Goal: Information Seeking & Learning: Learn about a topic

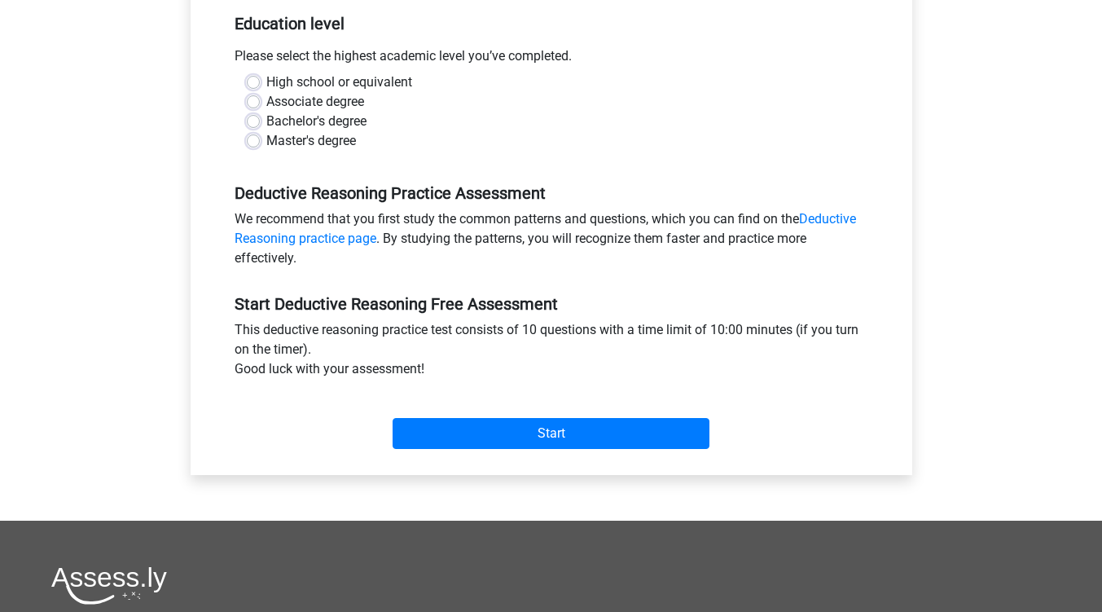
scroll to position [325, 0]
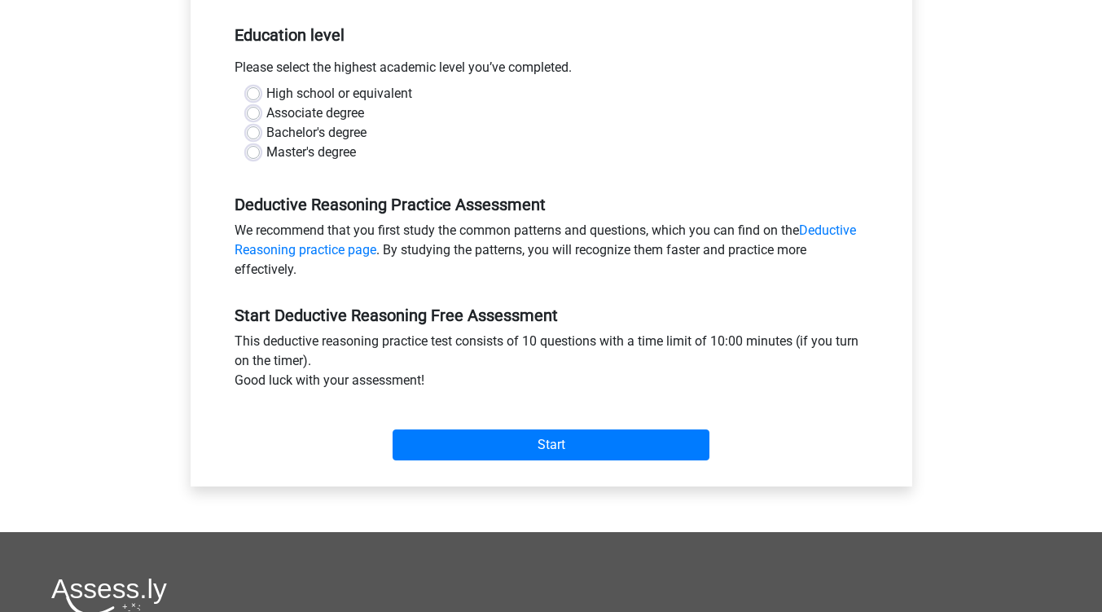
click at [426, 477] on div "Category: Deductive Reasoning Time: 10:00 Nr of questions: 10 Average % correct…" at bounding box center [551, 176] width 697 height 619
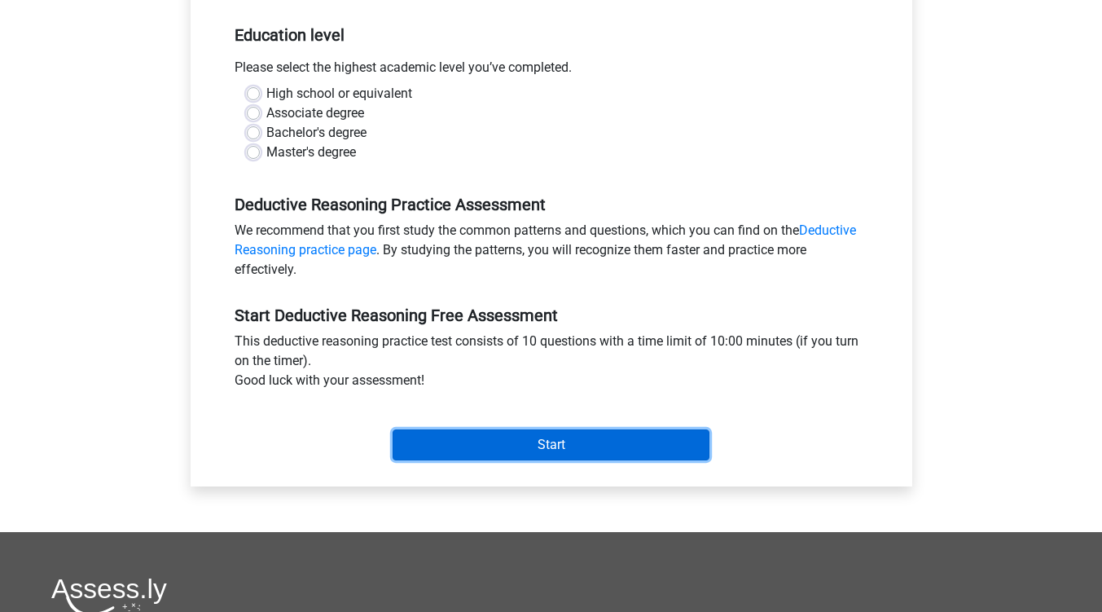
click at [409, 446] on input "Start" at bounding box center [551, 444] width 317 height 31
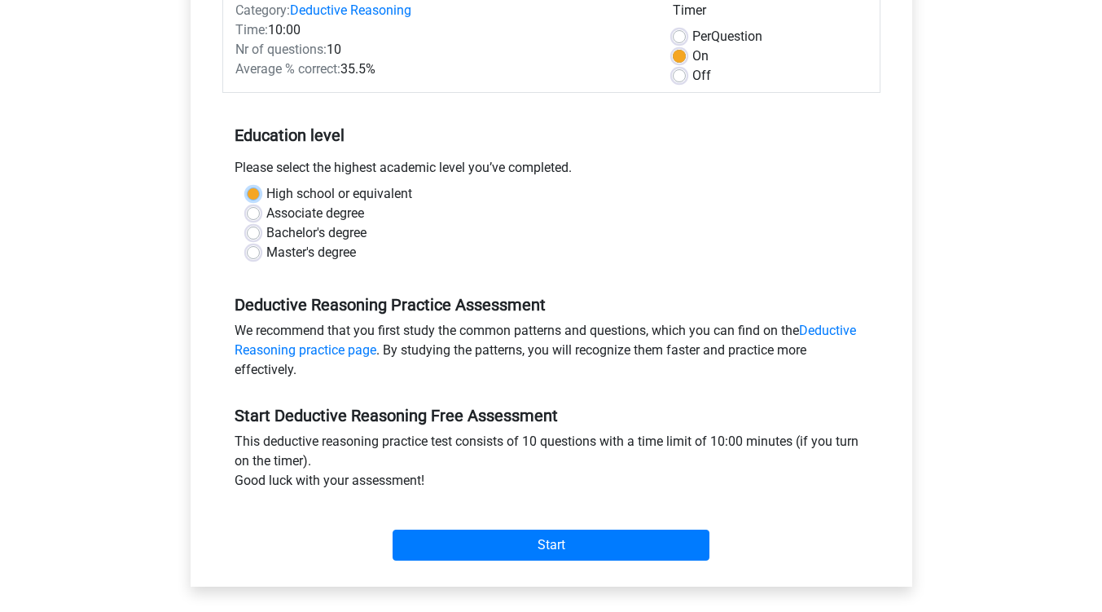
scroll to position [184, 0]
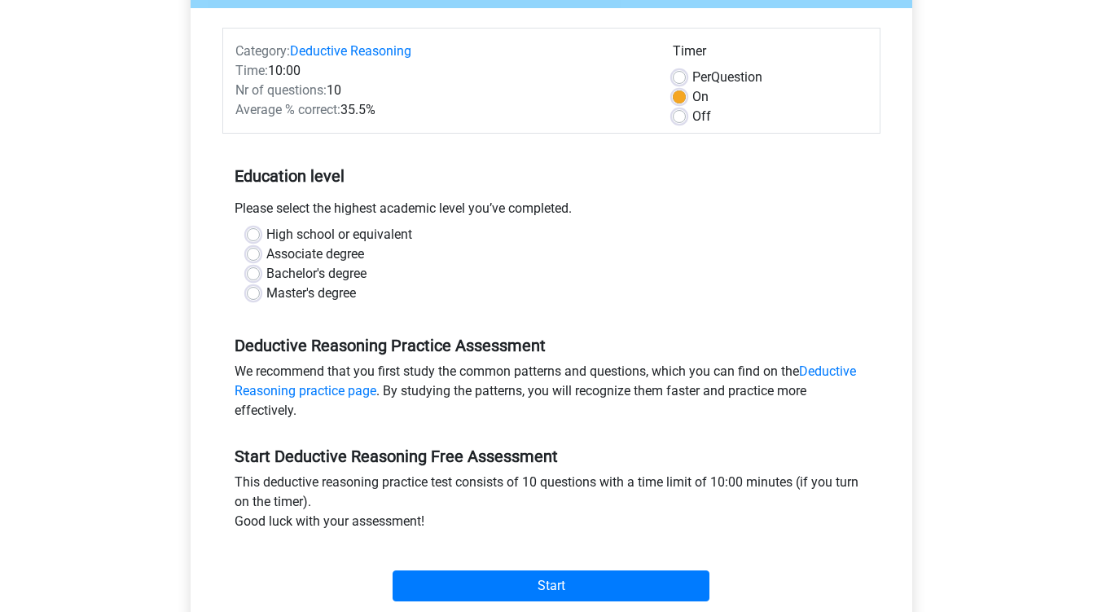
click at [266, 297] on label "Master's degree" at bounding box center [311, 293] width 90 height 20
click at [256, 297] on input "Master's degree" at bounding box center [253, 291] width 13 height 16
radio input "true"
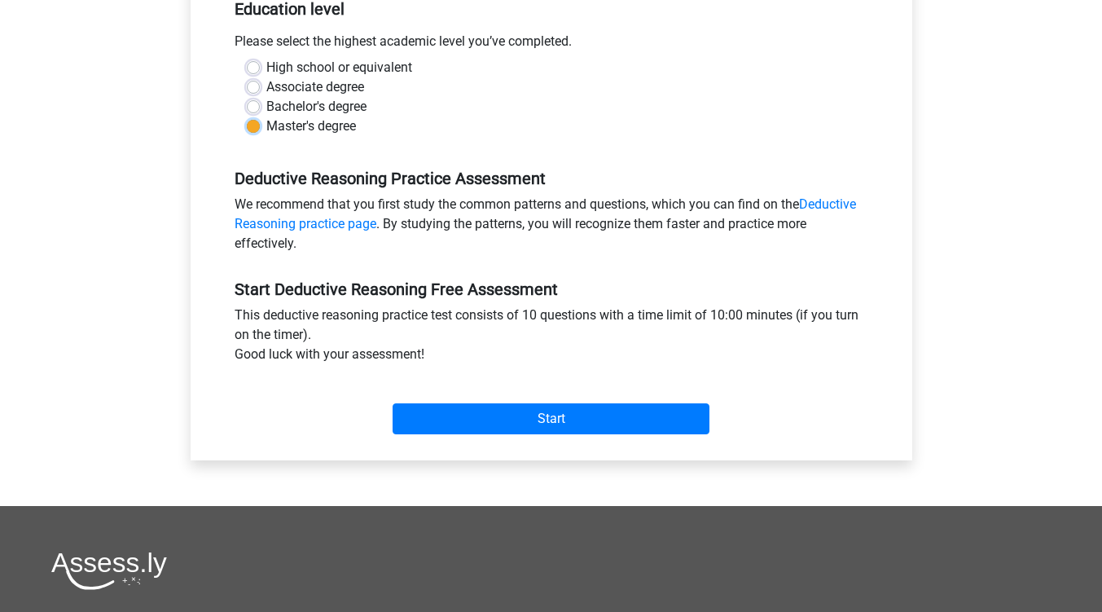
scroll to position [342, 0]
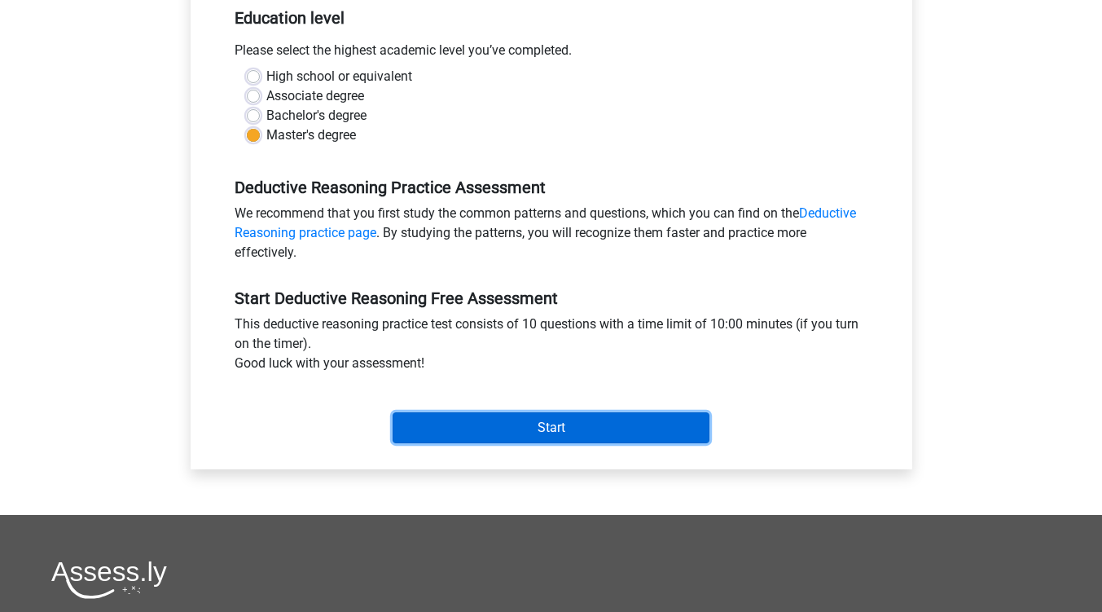
click at [417, 439] on input "Start" at bounding box center [551, 427] width 317 height 31
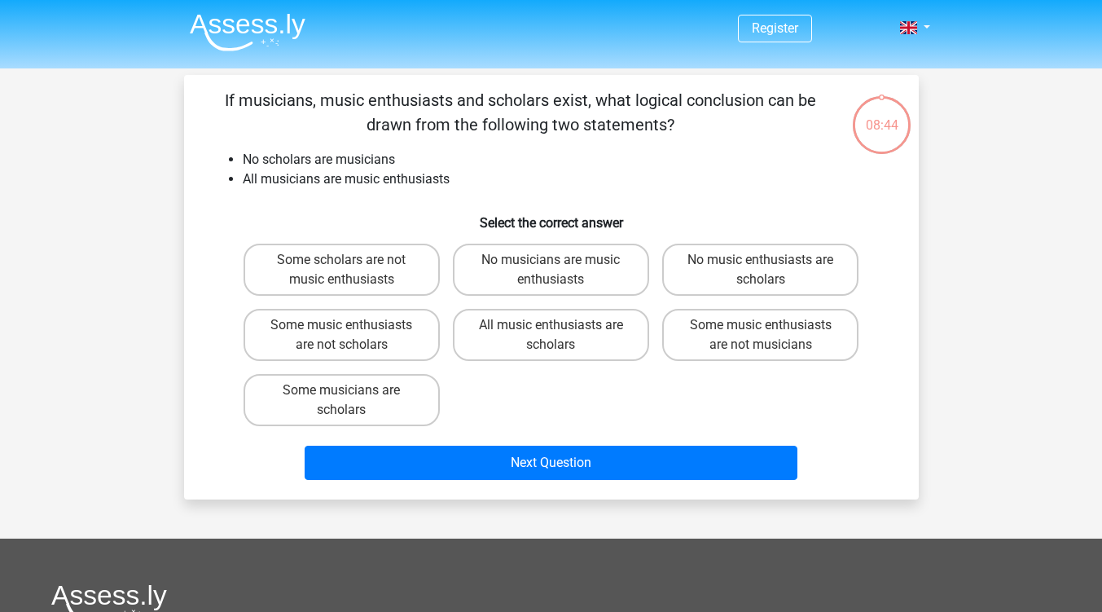
click at [288, 344] on label "Some music enthusiasts are not scholars" at bounding box center [342, 335] width 196 height 52
click at [341, 336] on input "Some music enthusiasts are not scholars" at bounding box center [346, 330] width 11 height 11
radio input "true"
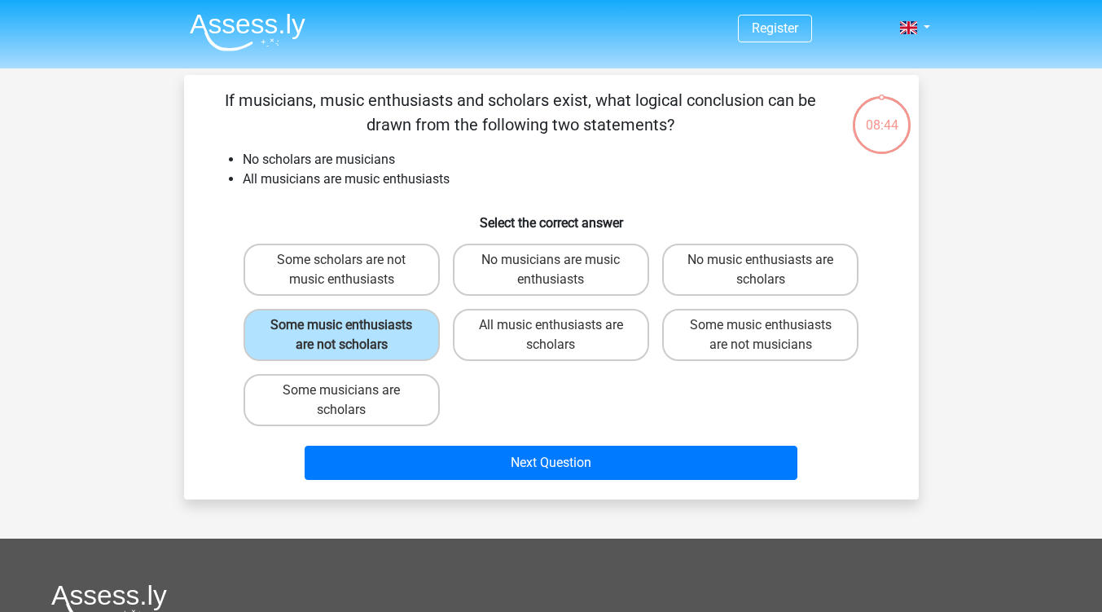
click at [336, 461] on button "Next Question" at bounding box center [551, 463] width 493 height 34
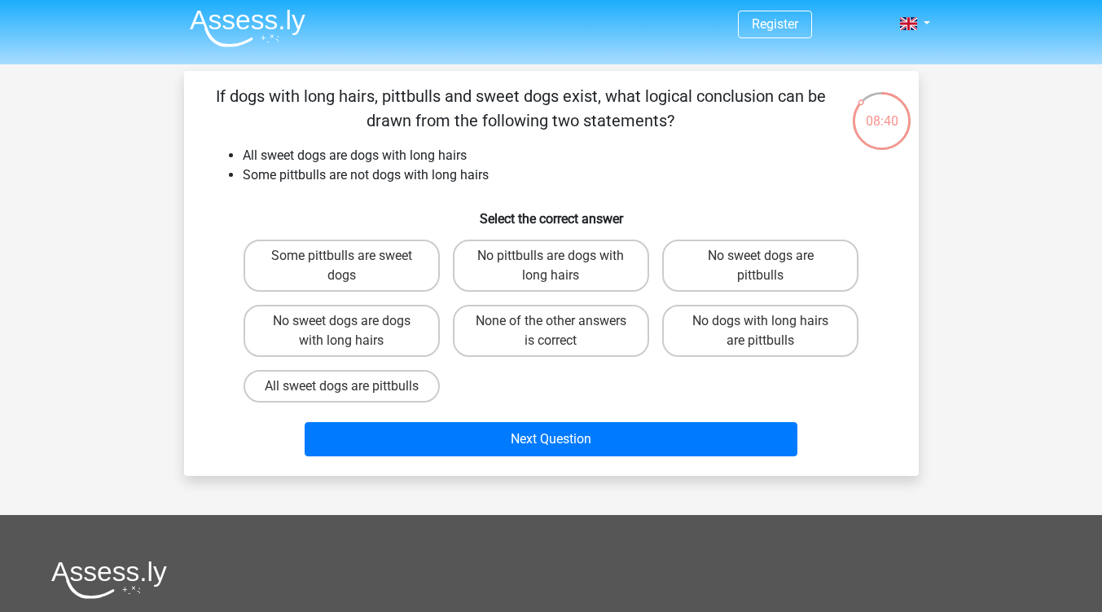
scroll to position [1, 0]
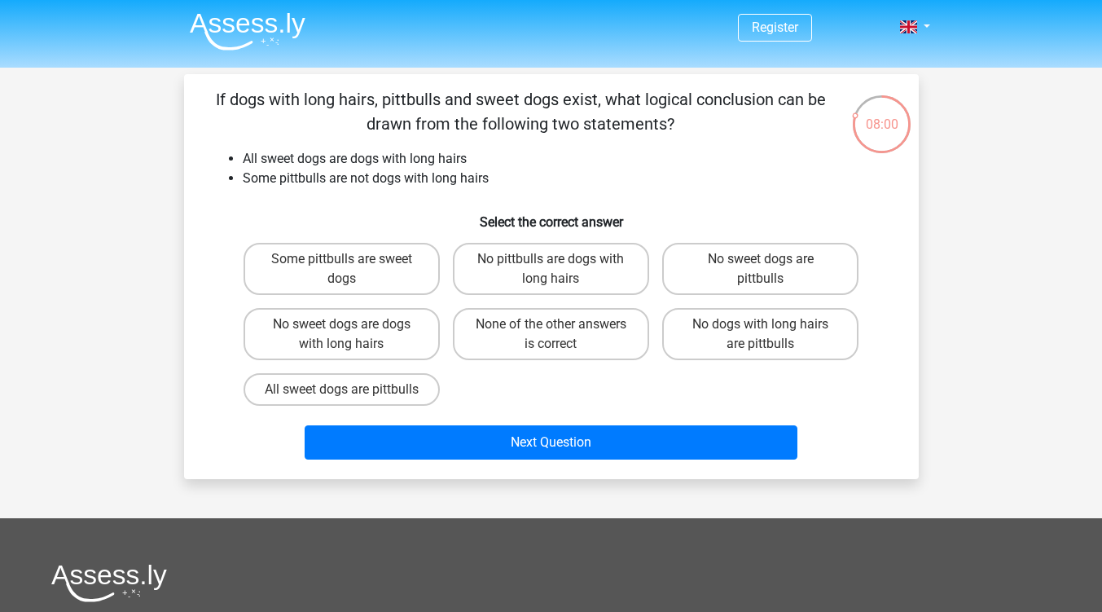
click at [490, 341] on label "None of the other answers is correct" at bounding box center [551, 334] width 196 height 52
click at [551, 335] on input "None of the other answers is correct" at bounding box center [556, 329] width 11 height 11
radio input "true"
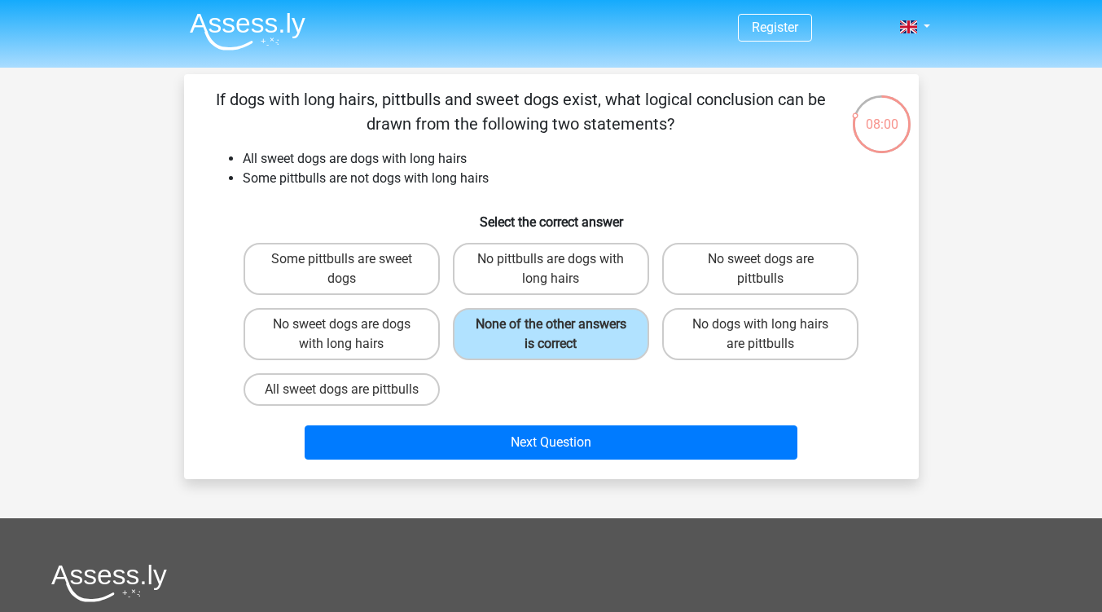
click at [394, 459] on button "Next Question" at bounding box center [551, 442] width 493 height 34
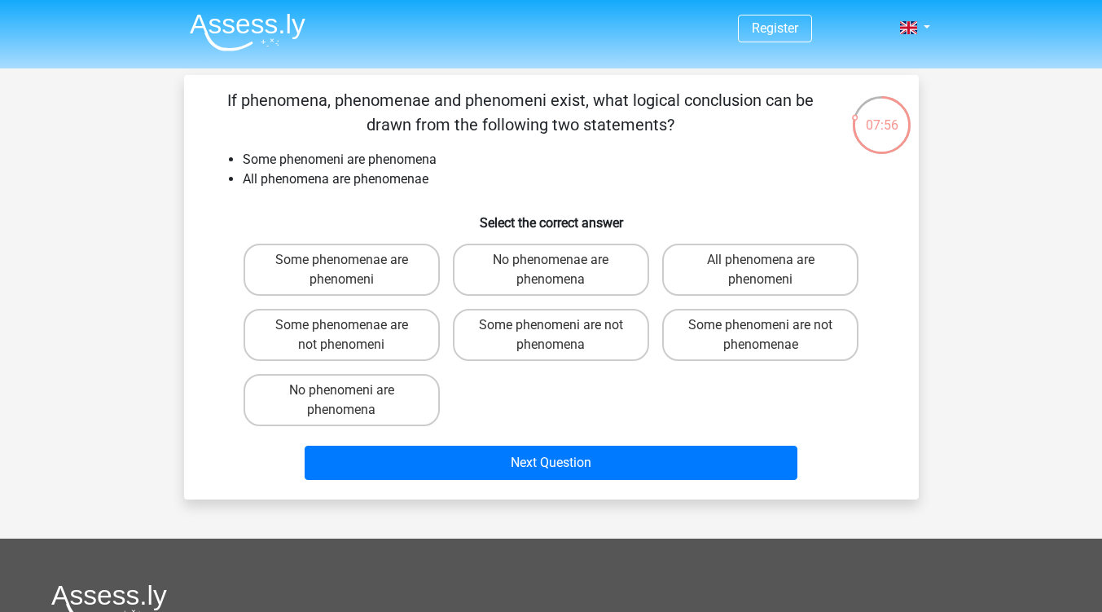
scroll to position [0, 0]
click at [294, 329] on label "Some phenomenae are not phenomeni" at bounding box center [342, 335] width 196 height 52
click at [341, 329] on input "Some phenomenae are not phenomeni" at bounding box center [346, 330] width 11 height 11
radio input "true"
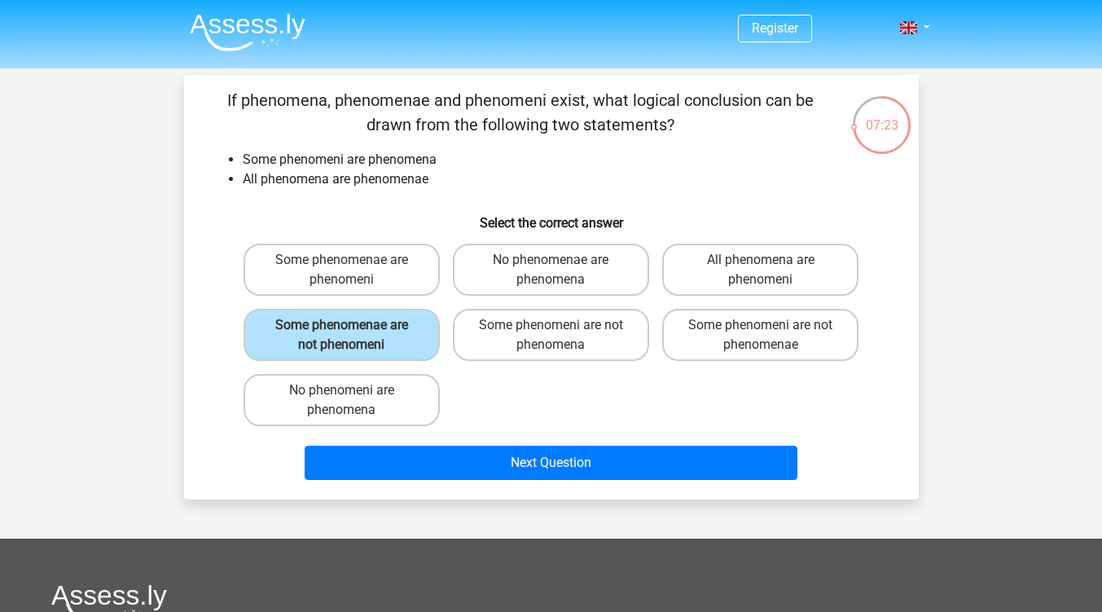
click at [282, 265] on label "Some phenomenae are phenomeni" at bounding box center [342, 270] width 196 height 52
click at [341, 265] on input "Some phenomenae are phenomeni" at bounding box center [346, 265] width 11 height 11
radio input "true"
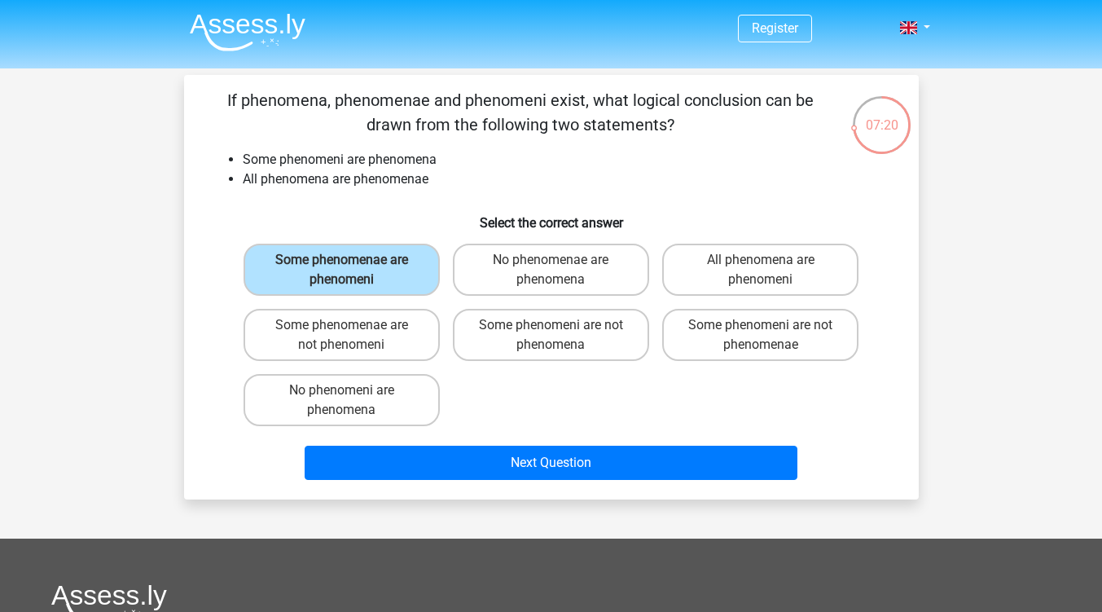
click at [331, 459] on button "Next Question" at bounding box center [551, 463] width 493 height 34
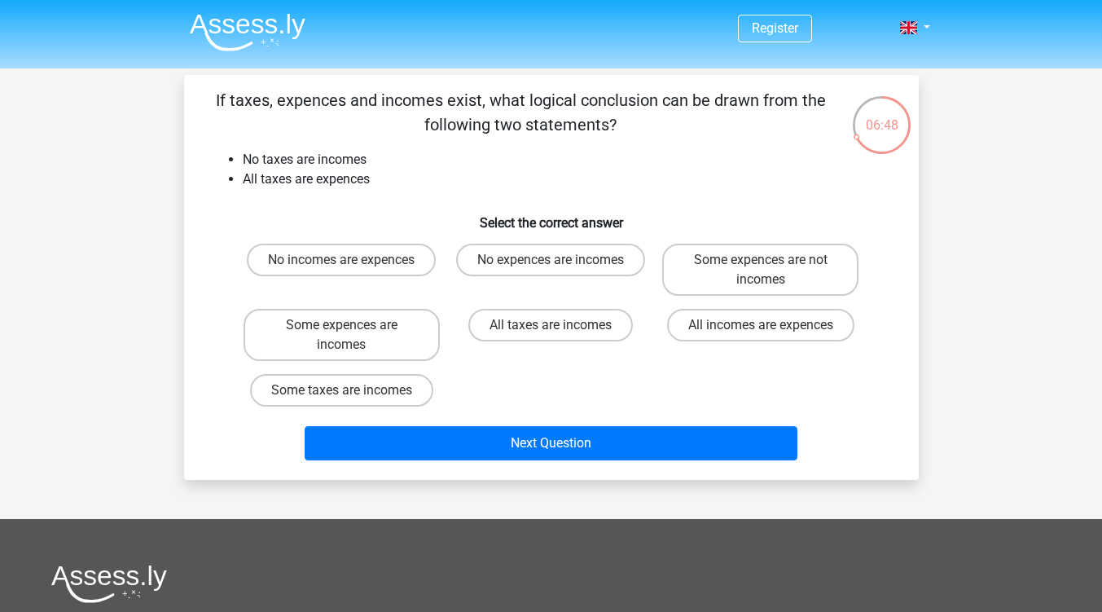
click at [704, 273] on label "Some expences are not incomes" at bounding box center [760, 270] width 196 height 52
click at [761, 270] on input "Some expences are not incomes" at bounding box center [766, 265] width 11 height 11
radio input "true"
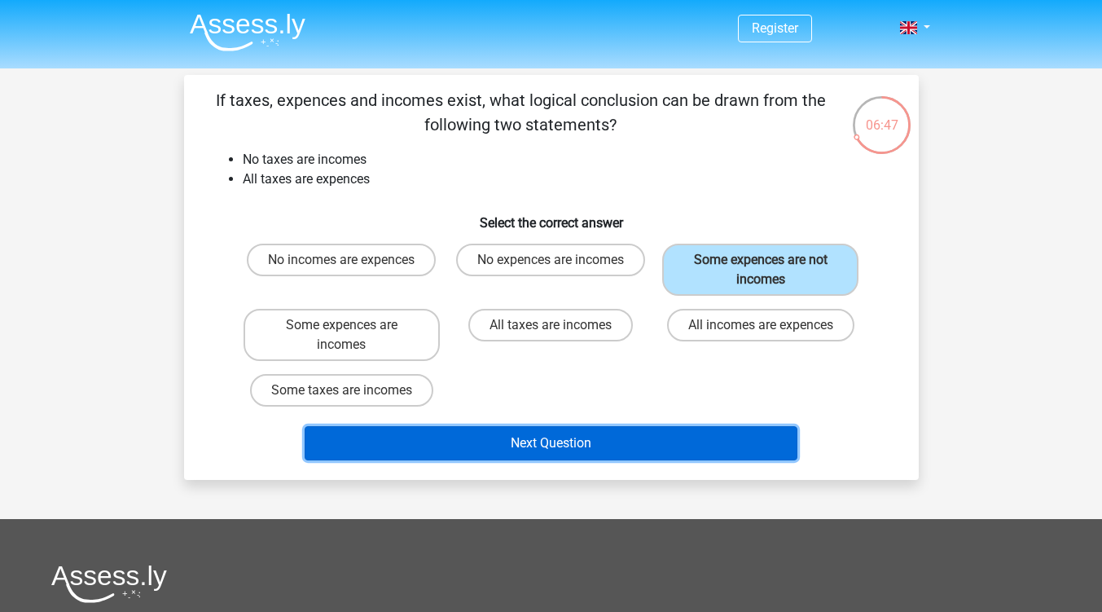
click at [434, 446] on button "Next Question" at bounding box center [551, 443] width 493 height 34
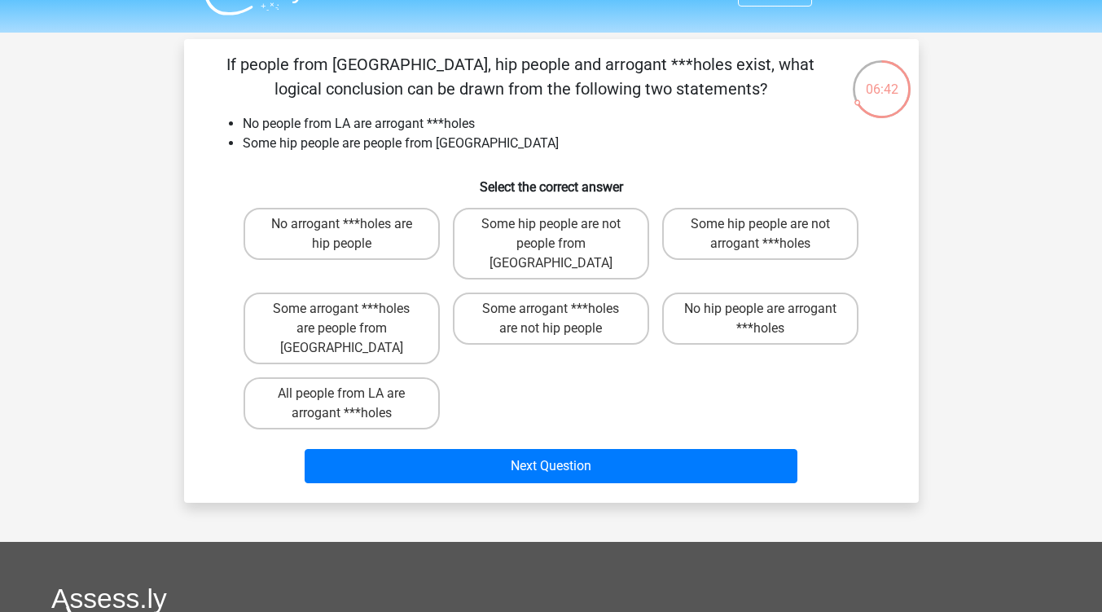
scroll to position [37, 0]
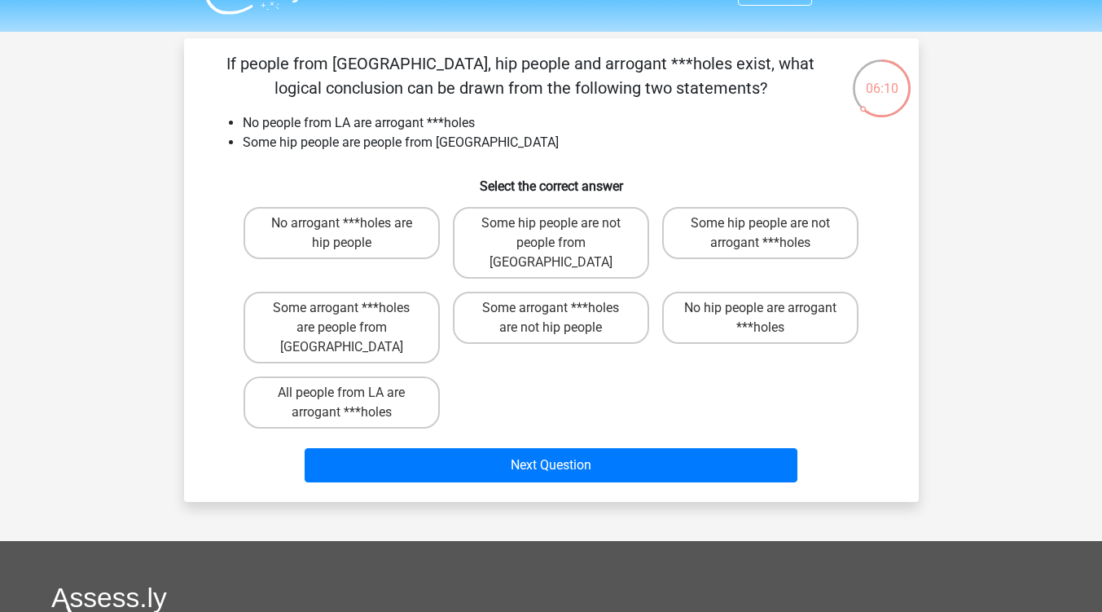
click at [712, 223] on label "Some hip people are not arrogant ***holes" at bounding box center [760, 233] width 196 height 52
click at [761, 223] on input "Some hip people are not arrogant ***holes" at bounding box center [766, 228] width 11 height 11
radio input "true"
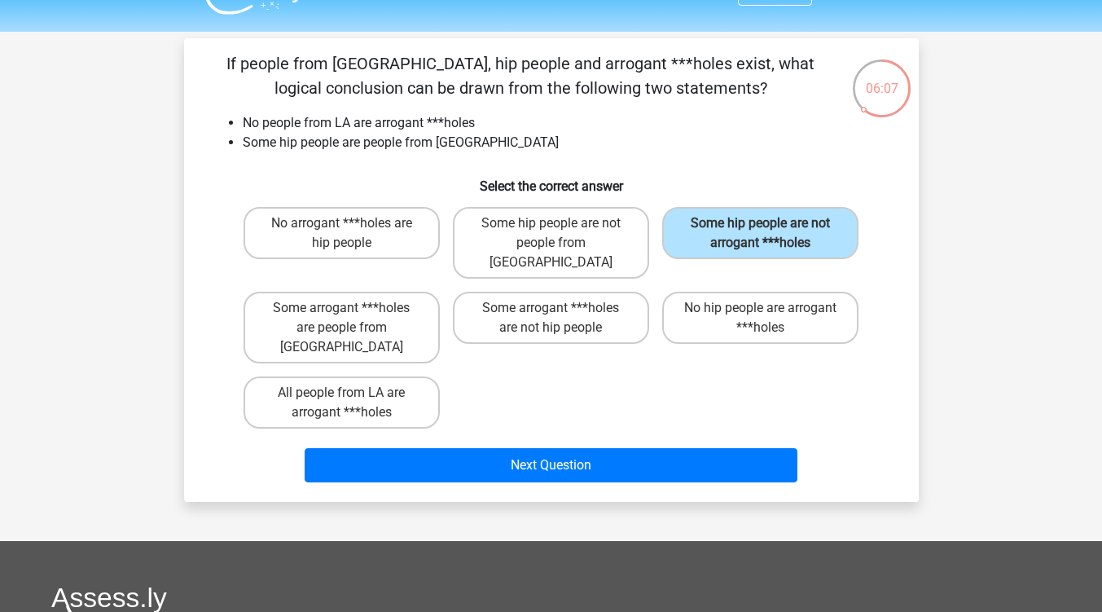
click at [431, 448] on button "Next Question" at bounding box center [551, 465] width 493 height 34
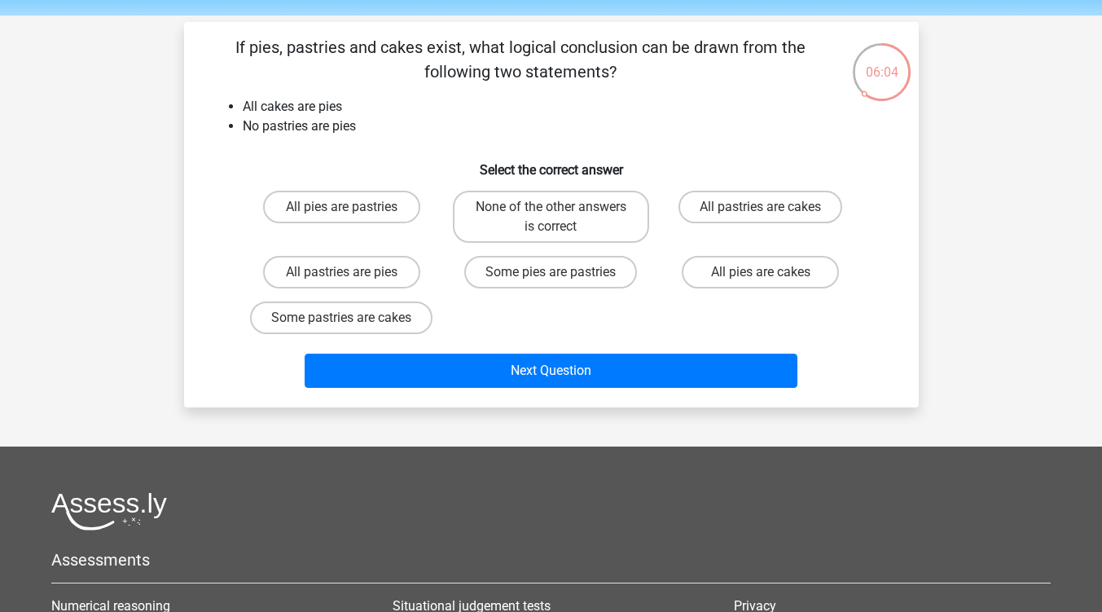
scroll to position [4, 0]
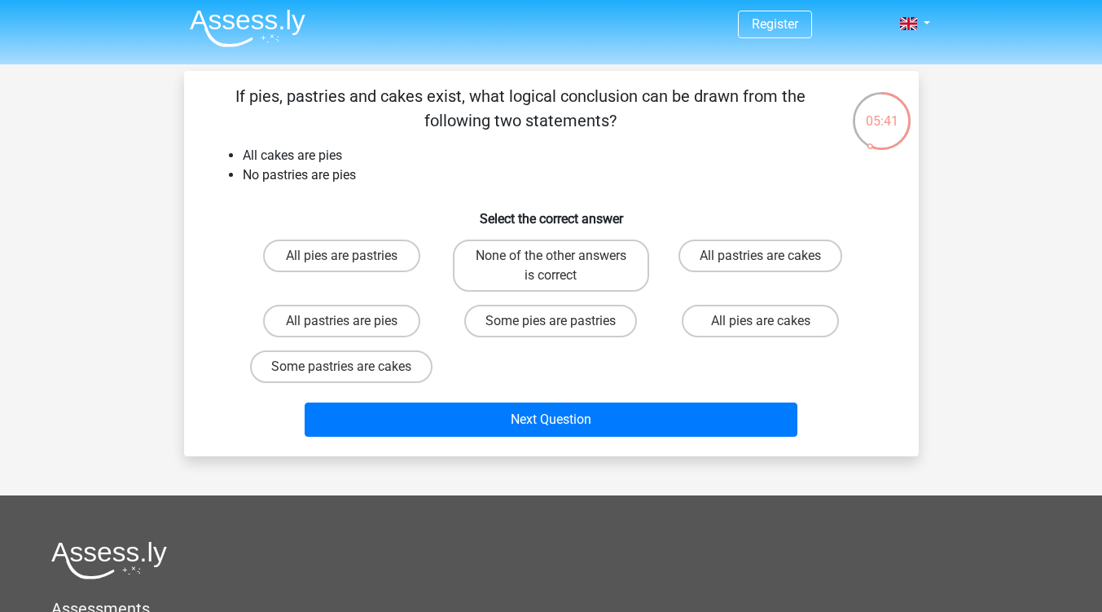
click at [733, 323] on label "All pies are cakes" at bounding box center [760, 321] width 157 height 33
click at [761, 323] on input "All pies are cakes" at bounding box center [766, 326] width 11 height 11
radio input "true"
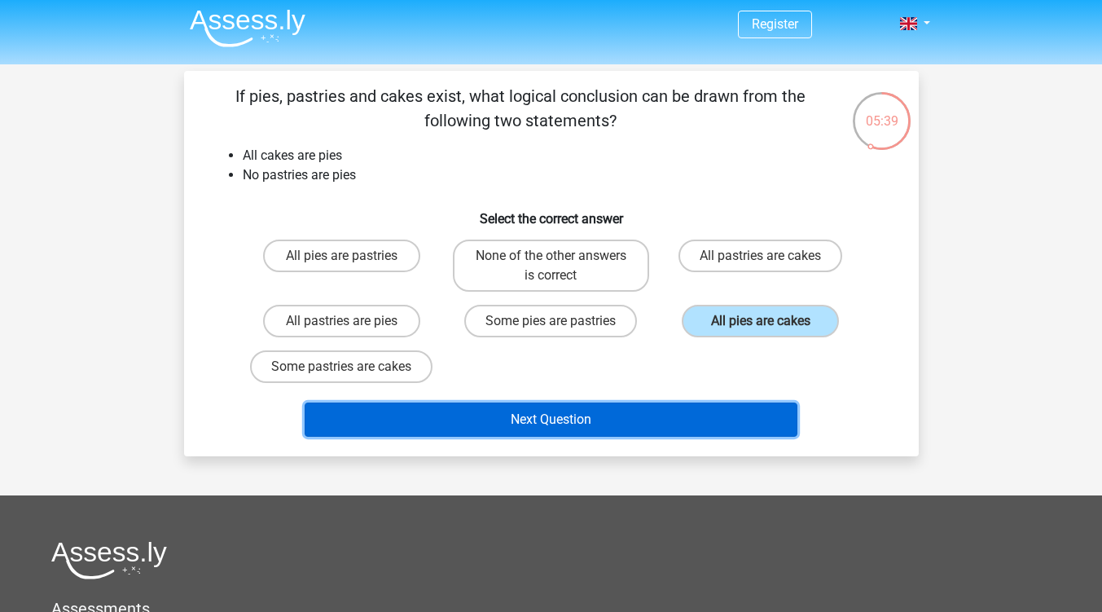
click at [349, 433] on button "Next Question" at bounding box center [551, 419] width 493 height 34
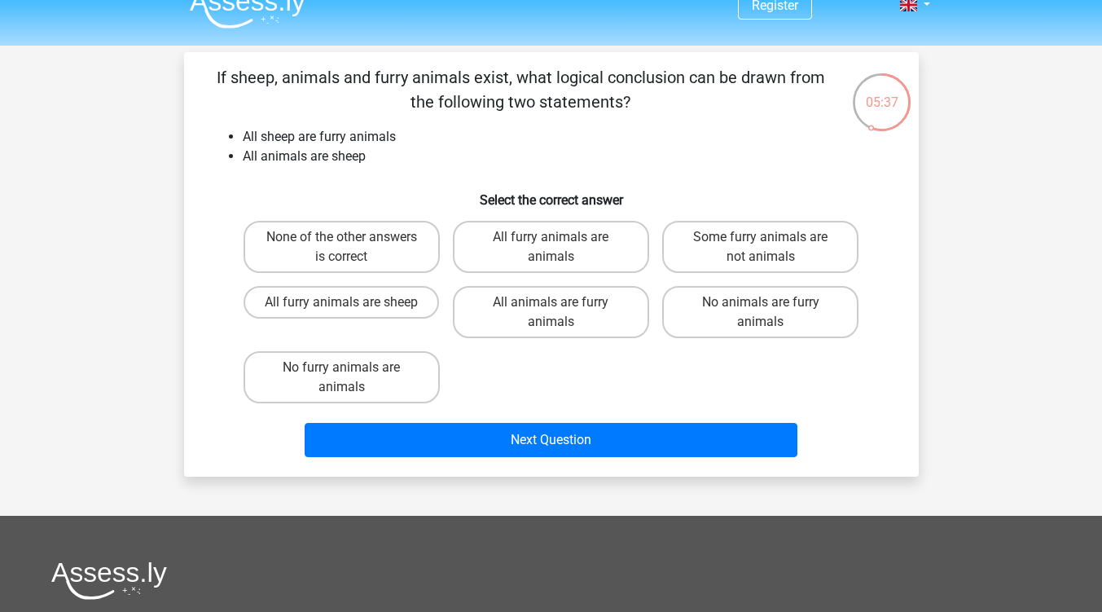
scroll to position [0, 0]
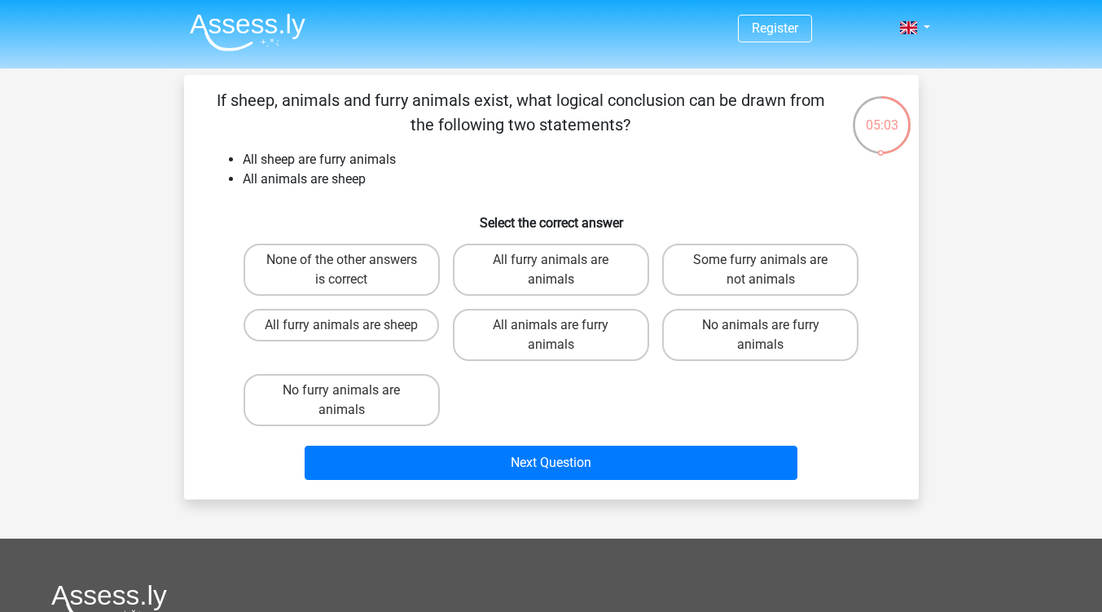
click at [487, 342] on label "All animals are furry animals" at bounding box center [551, 335] width 196 height 52
click at [551, 336] on input "All animals are furry animals" at bounding box center [556, 330] width 11 height 11
radio input "true"
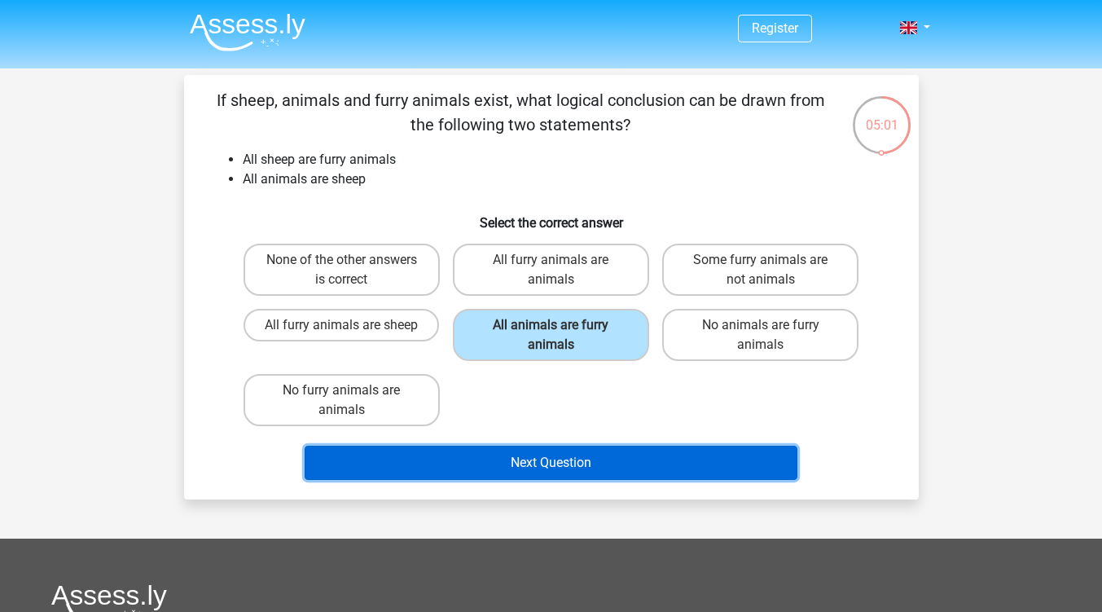
click at [333, 473] on button "Next Question" at bounding box center [551, 463] width 493 height 34
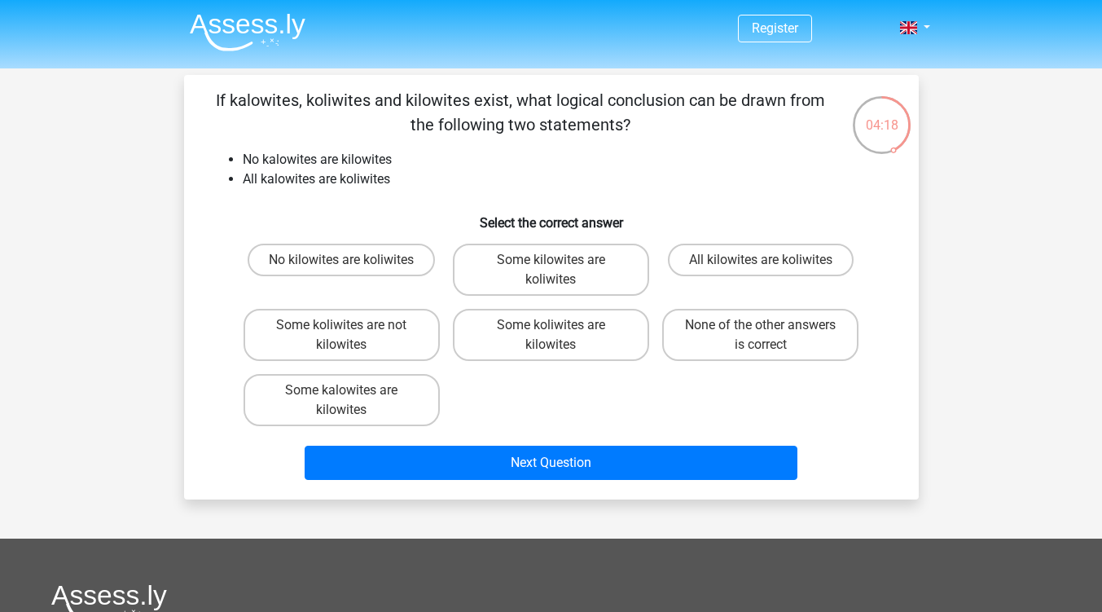
click at [301, 342] on label "Some koliwites are not kilowites" at bounding box center [342, 335] width 196 height 52
click at [341, 336] on input "Some koliwites are not kilowites" at bounding box center [346, 330] width 11 height 11
radio input "true"
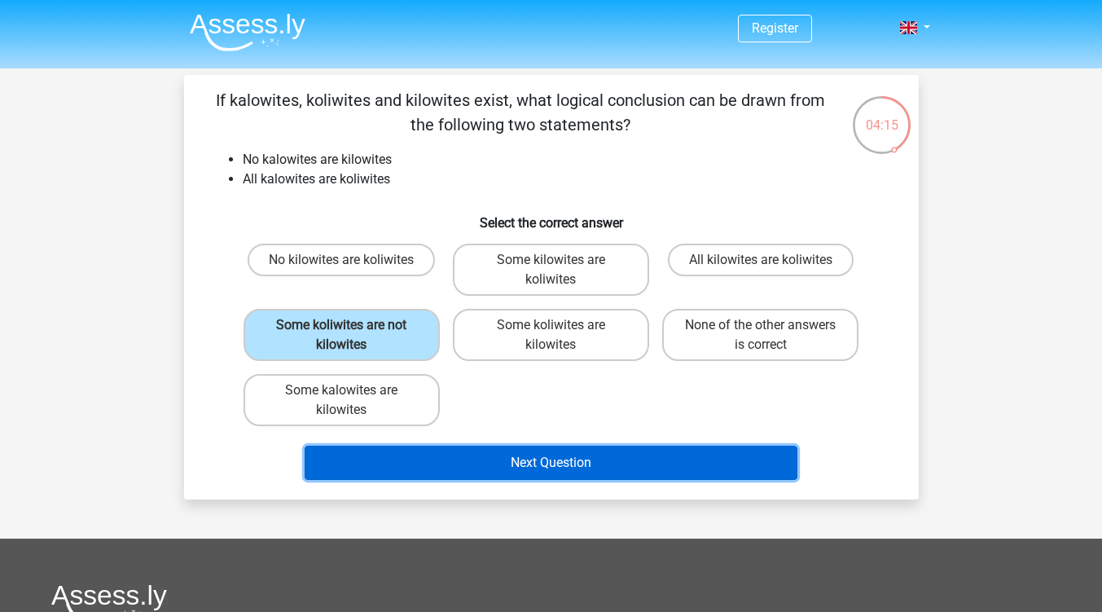
click at [323, 470] on button "Next Question" at bounding box center [551, 463] width 493 height 34
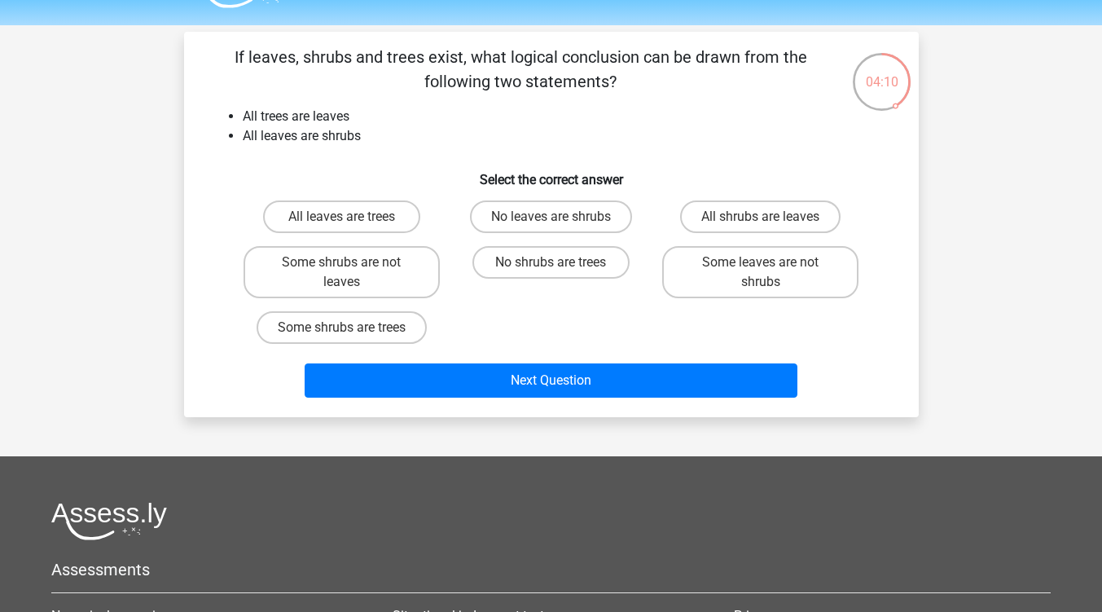
scroll to position [41, 0]
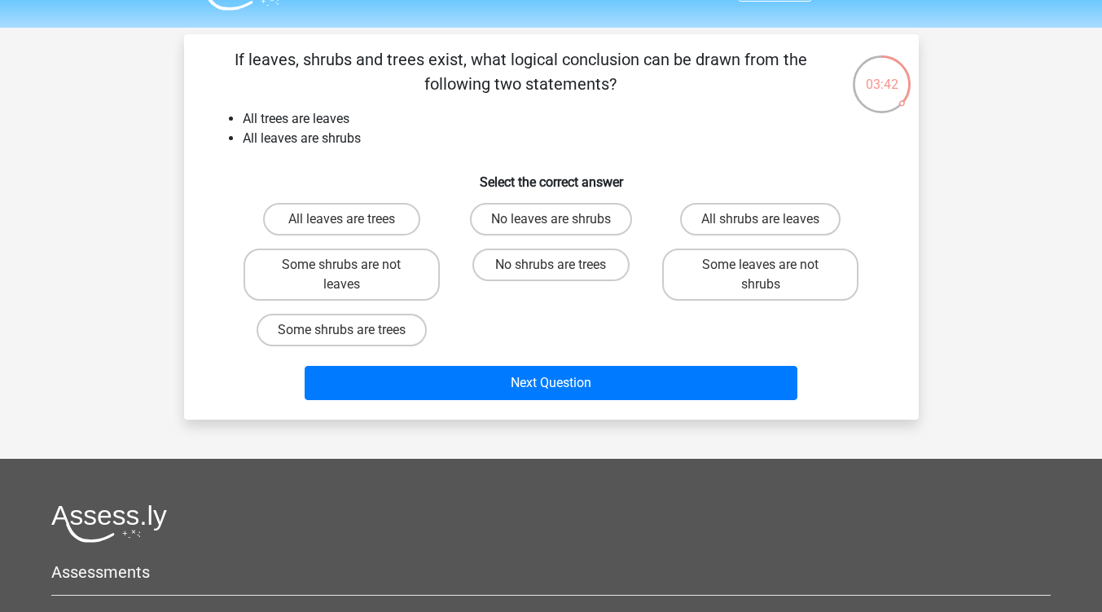
click at [283, 341] on label "Some shrubs are trees" at bounding box center [342, 330] width 170 height 33
click at [341, 341] on input "Some shrubs are trees" at bounding box center [346, 335] width 11 height 11
radio input "true"
click at [324, 387] on button "Next Question" at bounding box center [551, 383] width 493 height 34
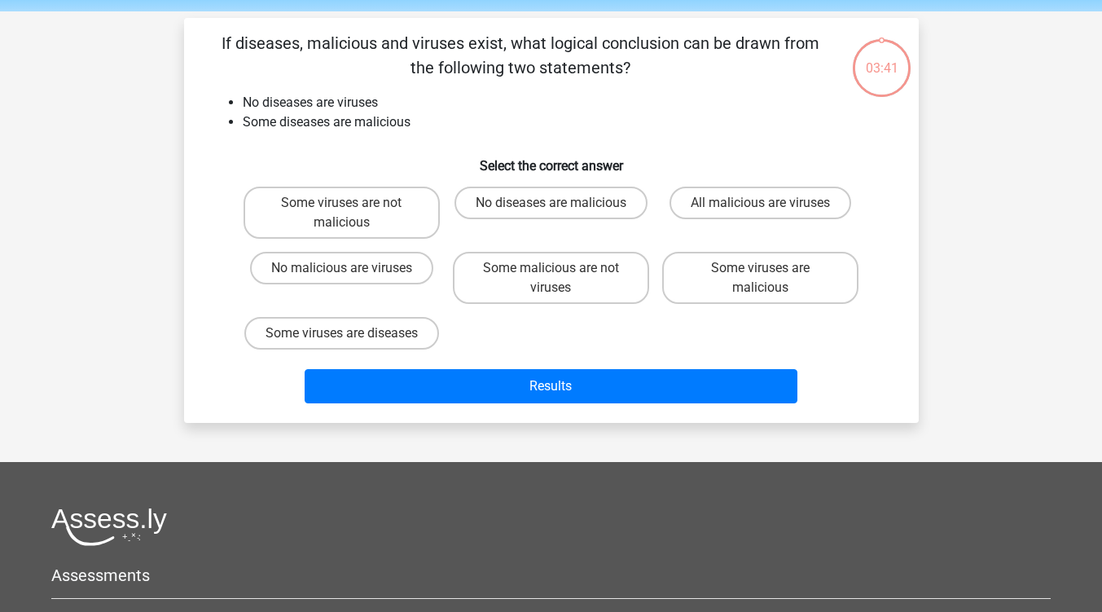
scroll to position [0, 0]
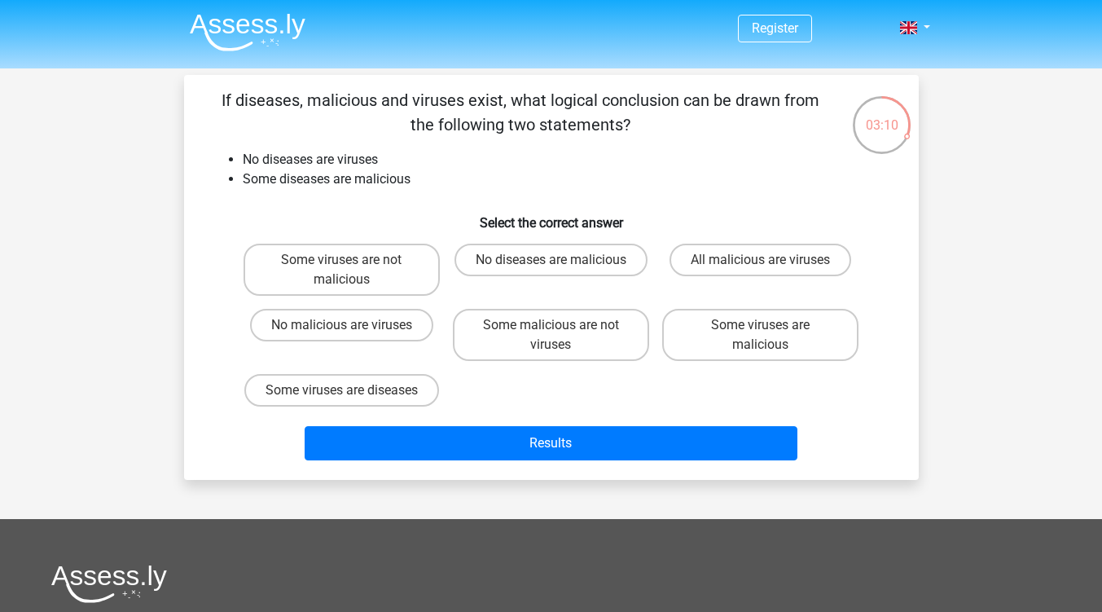
click at [274, 326] on label "No malicious are viruses" at bounding box center [341, 325] width 183 height 33
click at [341, 326] on input "No malicious are viruses" at bounding box center [346, 330] width 11 height 11
radio input "true"
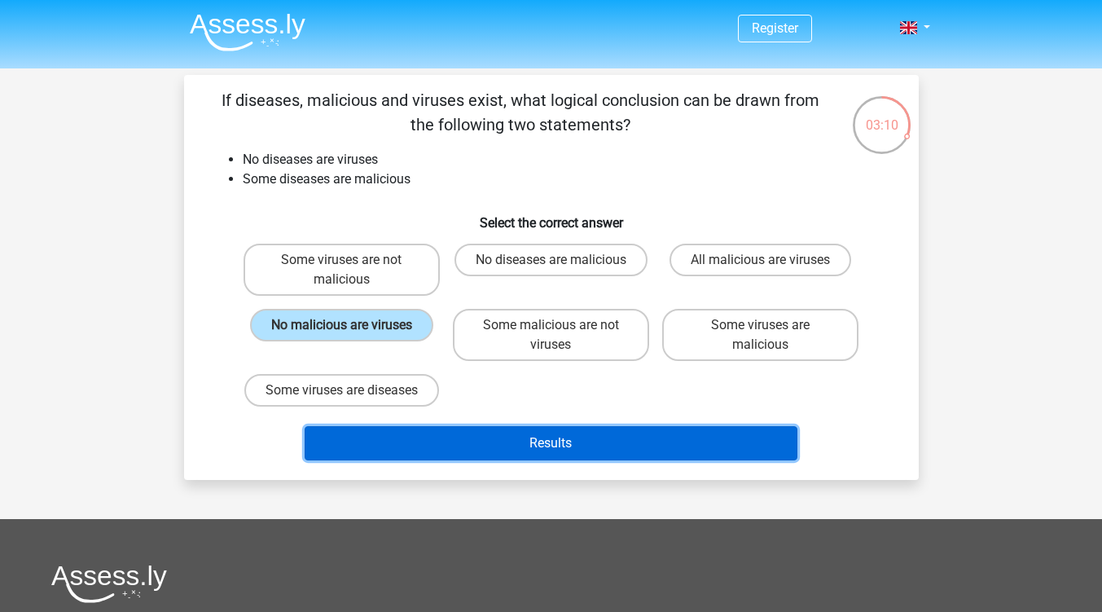
click at [329, 460] on button "Results" at bounding box center [551, 443] width 493 height 34
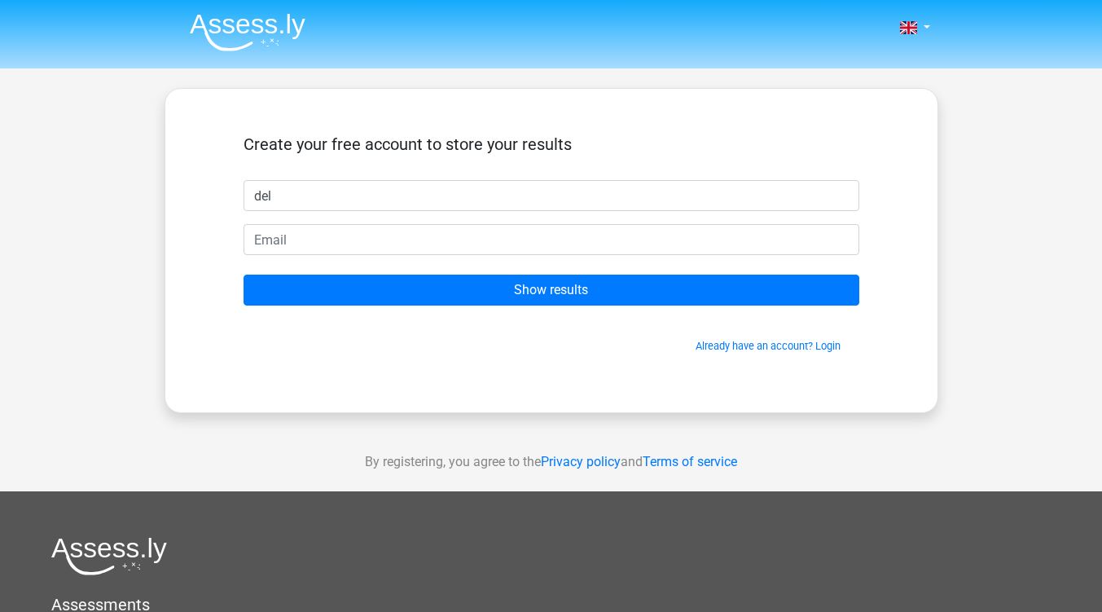
type input "del"
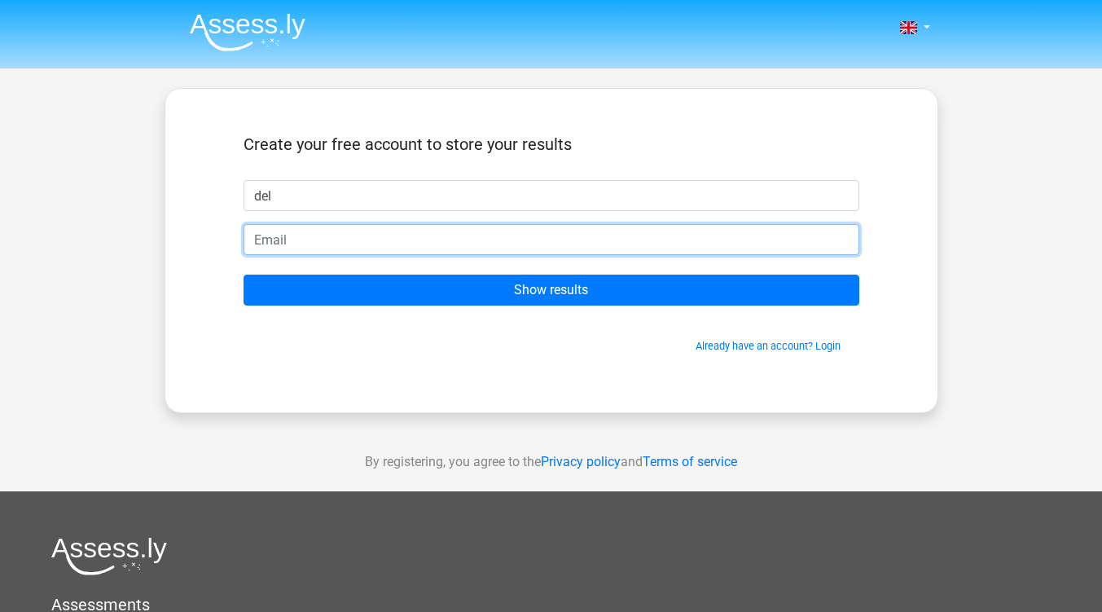
click at [308, 239] on input "email" at bounding box center [552, 239] width 616 height 31
type input "[EMAIL_ADDRESS][DOMAIN_NAME]"
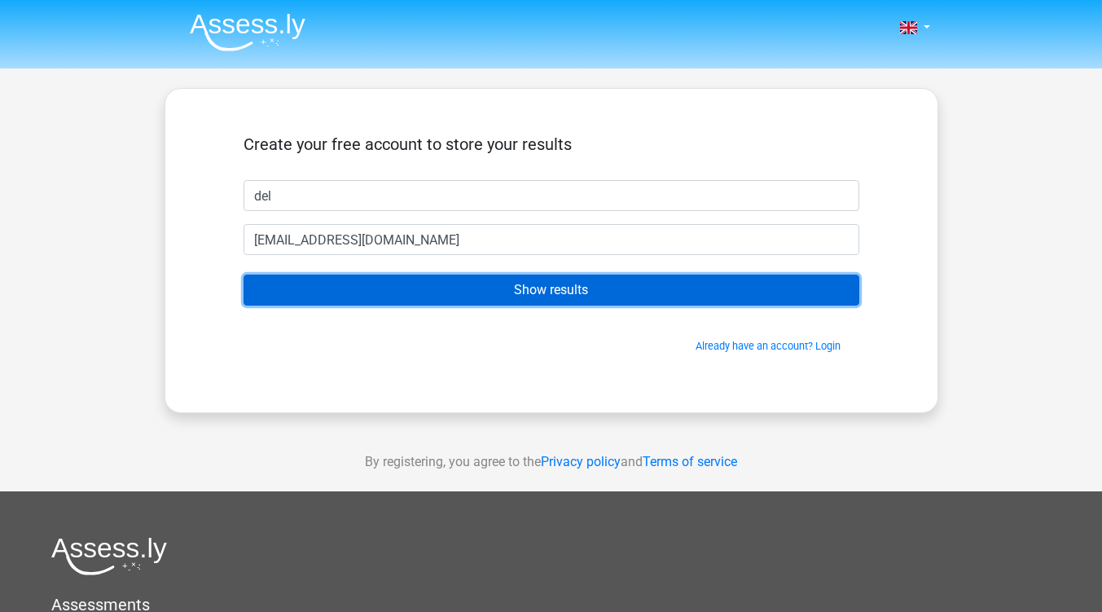
click at [797, 301] on input "Show results" at bounding box center [552, 290] width 616 height 31
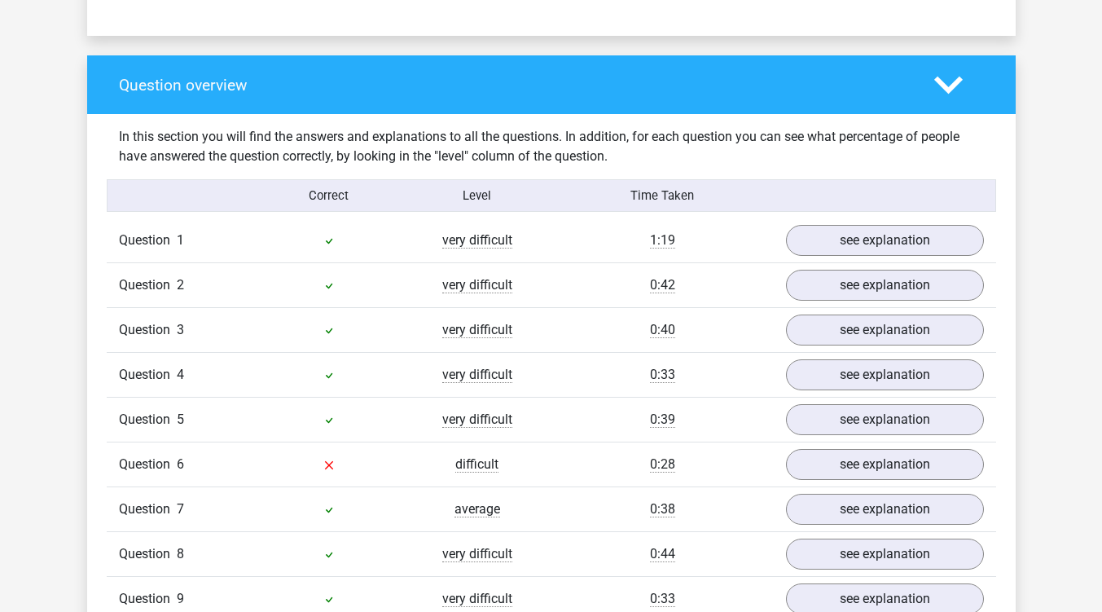
scroll to position [1151, 0]
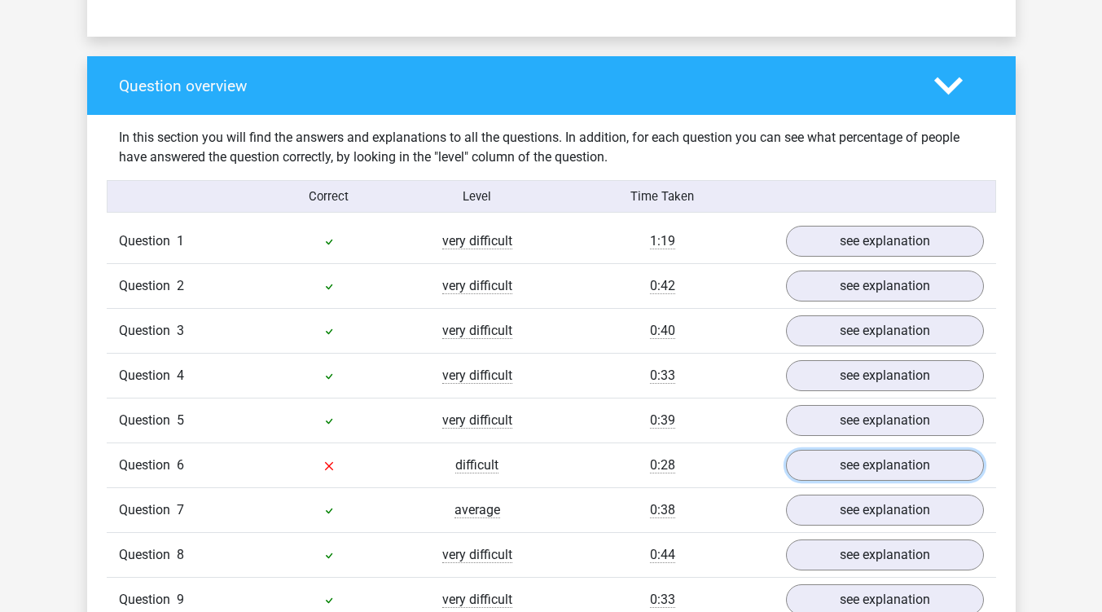
click at [852, 450] on link "see explanation" at bounding box center [885, 465] width 198 height 31
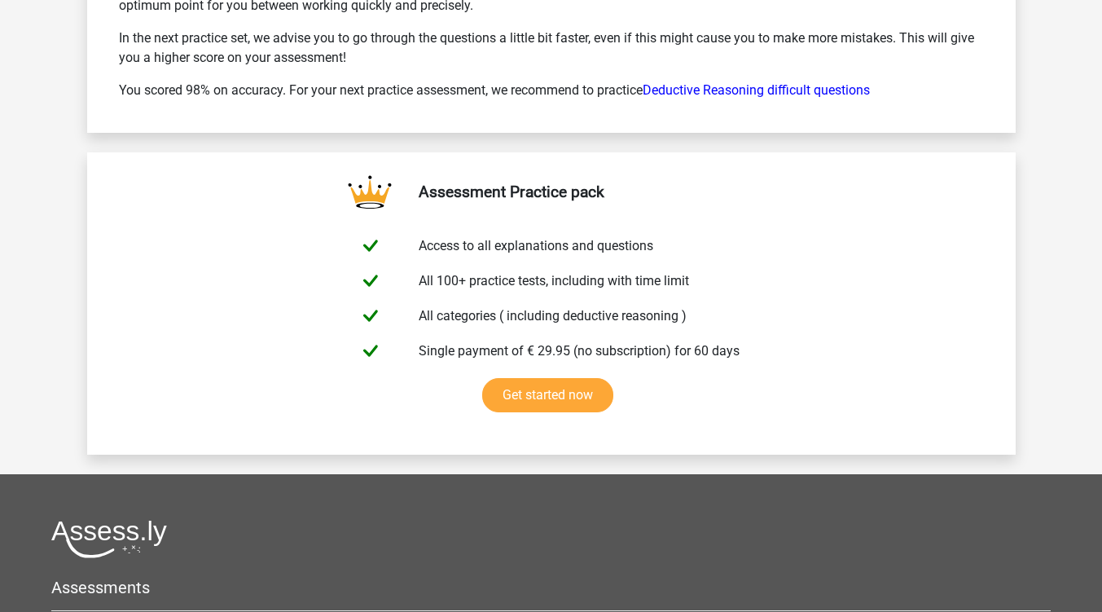
scroll to position [3230, 0]
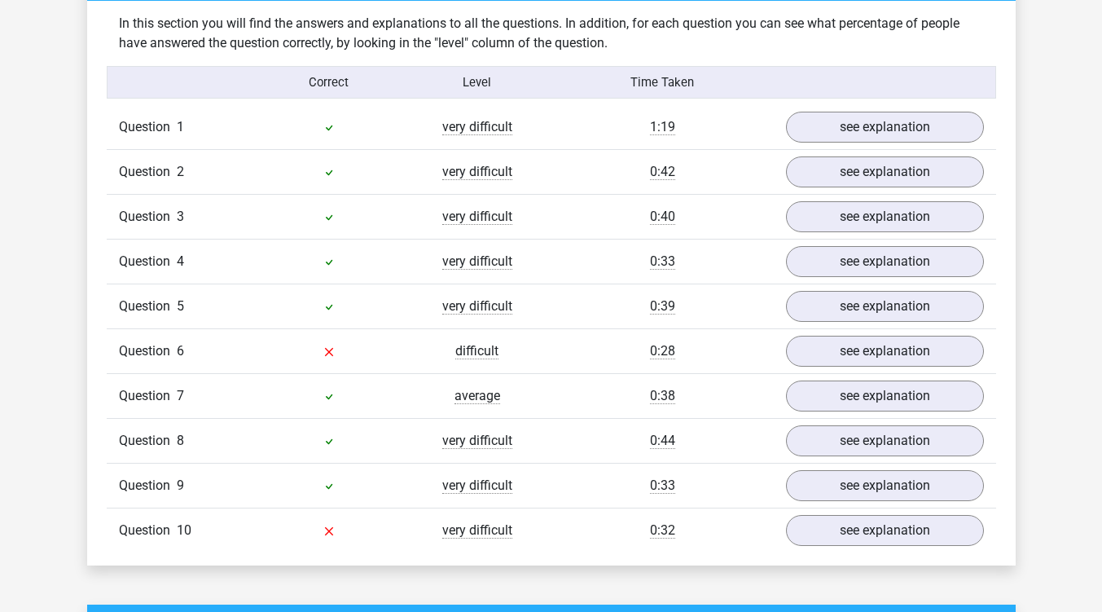
scroll to position [1266, 0]
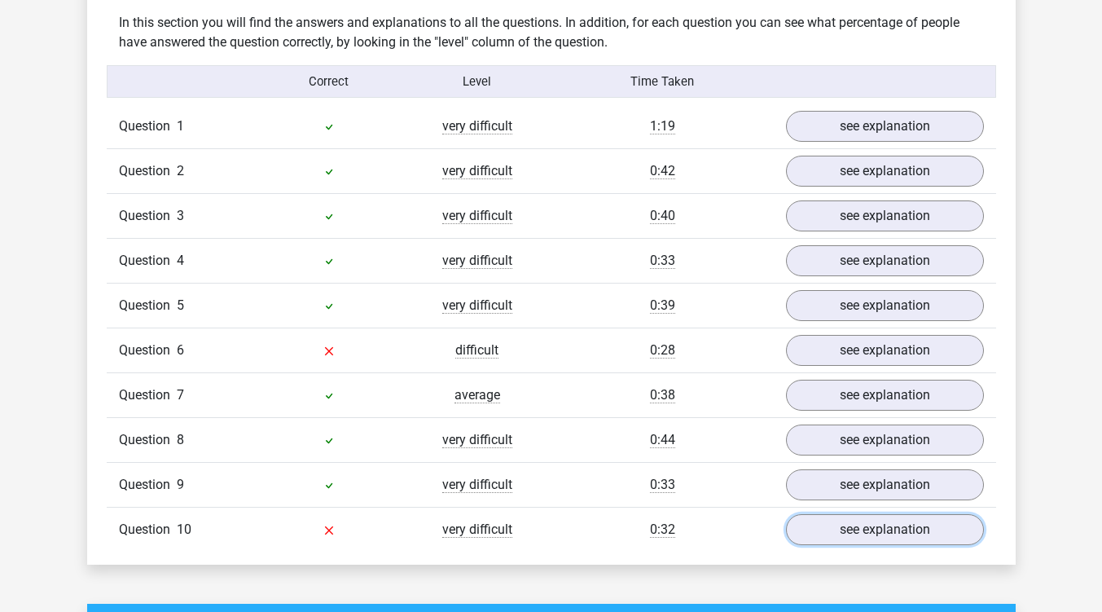
click at [806, 536] on link "see explanation" at bounding box center [885, 529] width 198 height 31
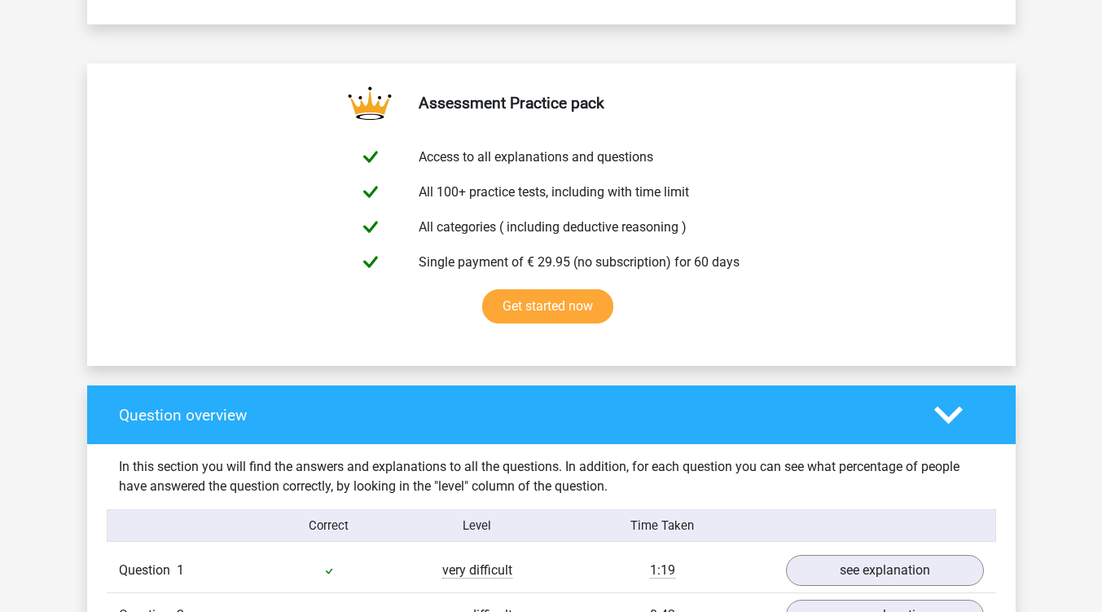
scroll to position [814, 0]
